Goal: Transaction & Acquisition: Book appointment/travel/reservation

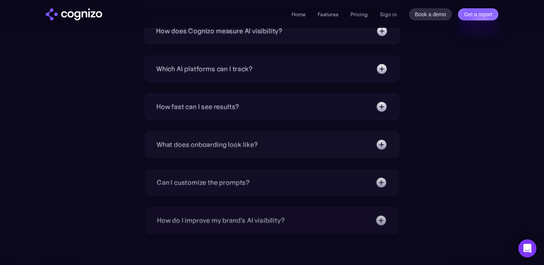
scroll to position [2660, 0]
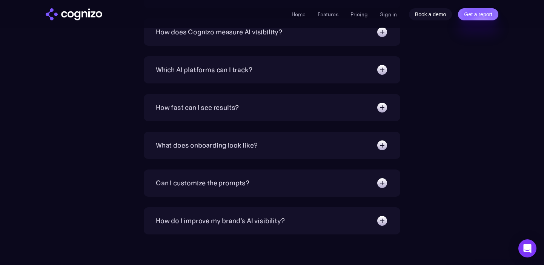
click at [423, 13] on link "Book a demo" at bounding box center [430, 14] width 43 height 12
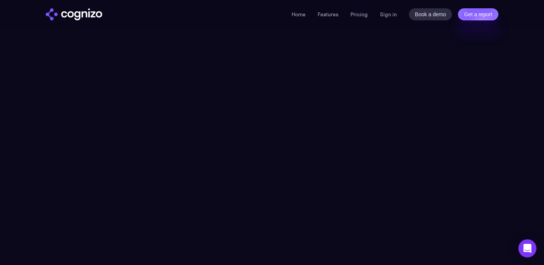
scroll to position [57, 0]
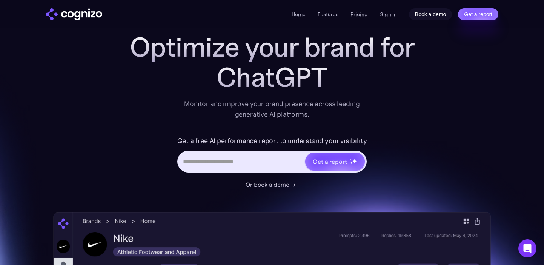
click at [430, 10] on link "Book a demo" at bounding box center [430, 14] width 43 height 12
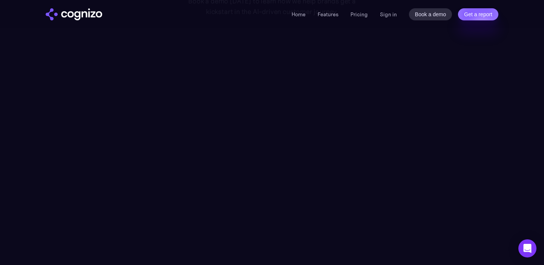
scroll to position [76, 0]
